Goal: Check status

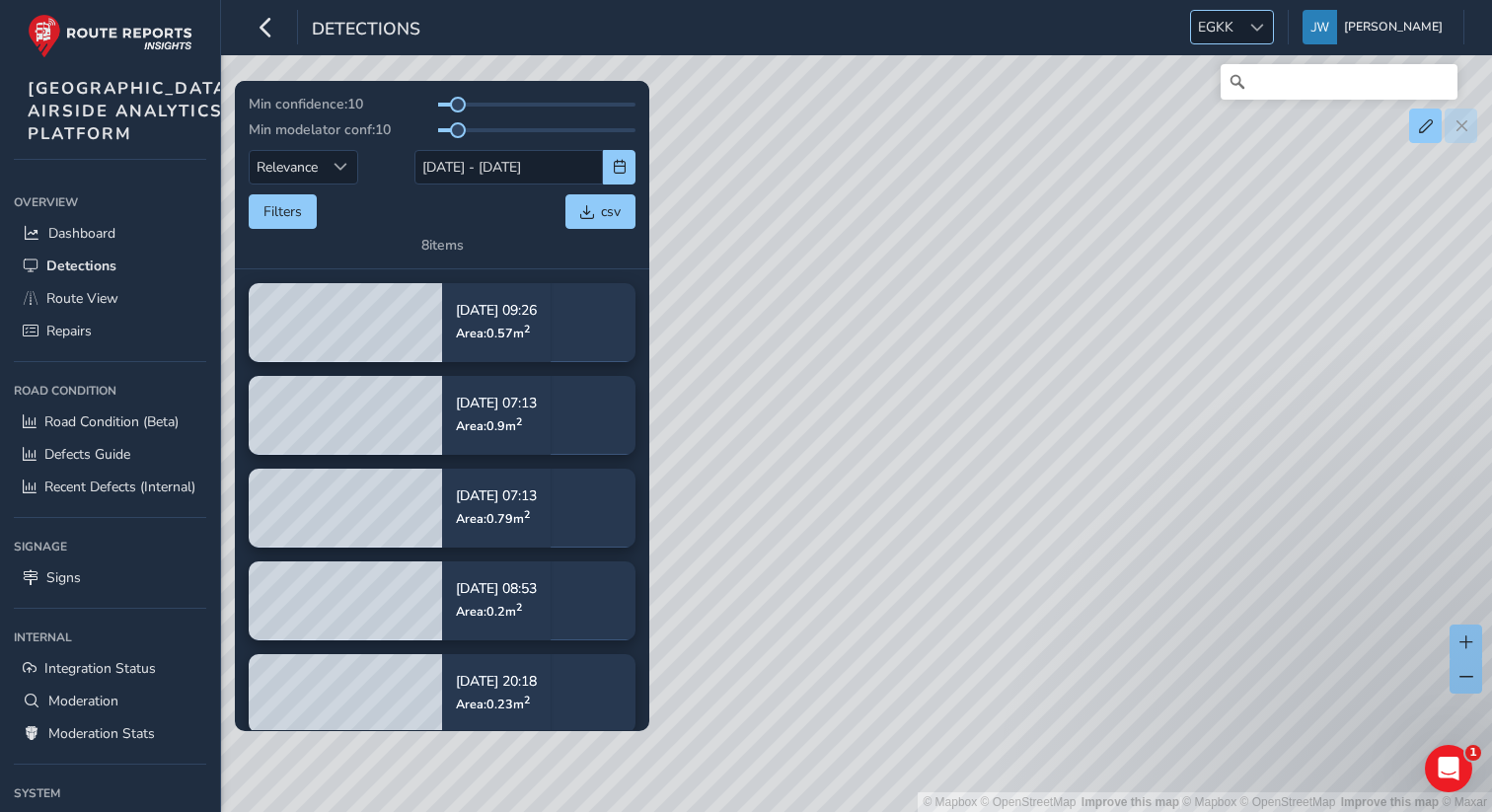
click at [1241, 28] on span "EGKK" at bounding box center [1216, 27] width 49 height 33
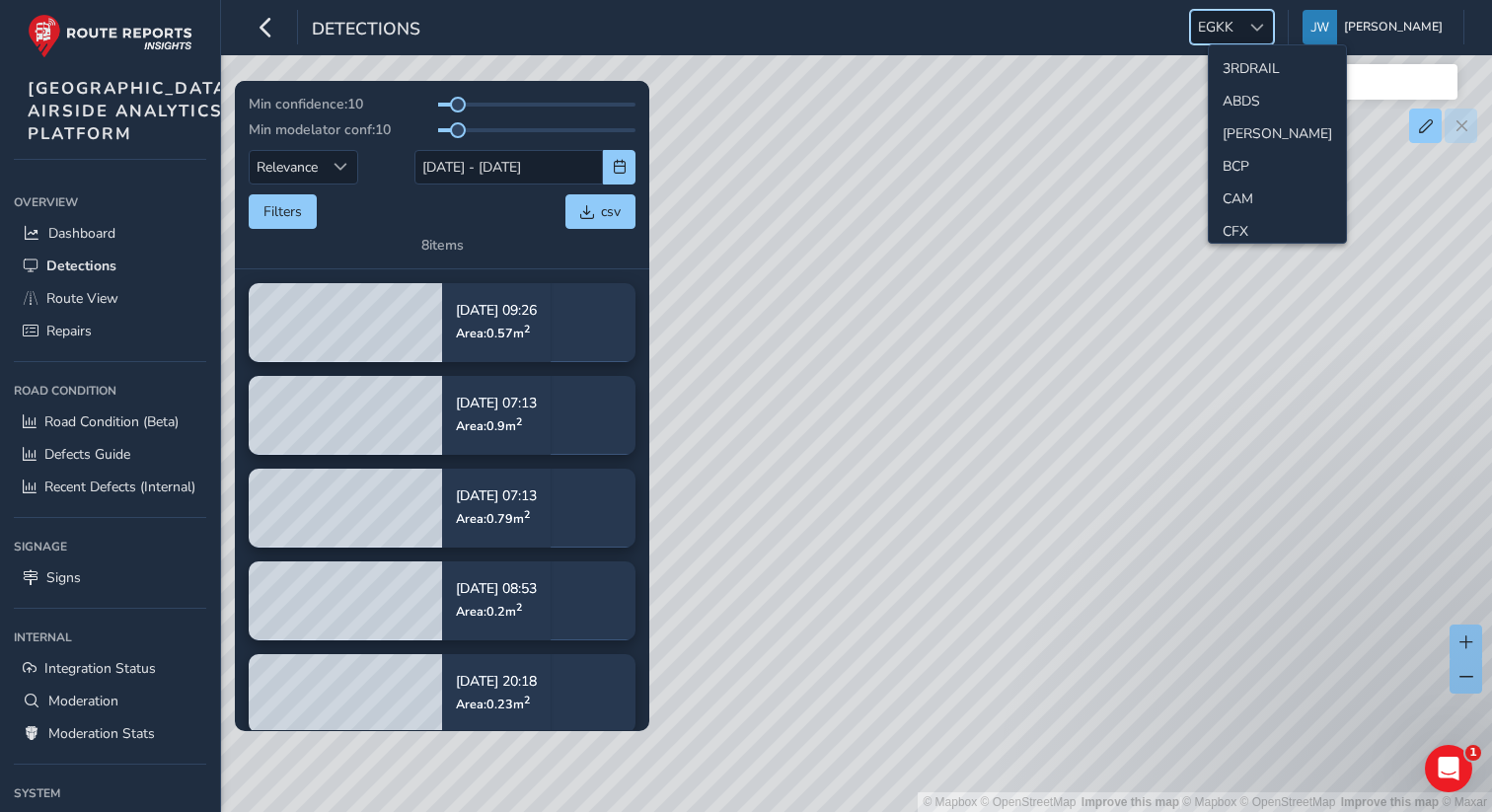
scroll to position [135, 0]
click at [1239, 65] on li "CAM" at bounding box center [1277, 63] width 138 height 33
